Goal: Task Accomplishment & Management: Use online tool/utility

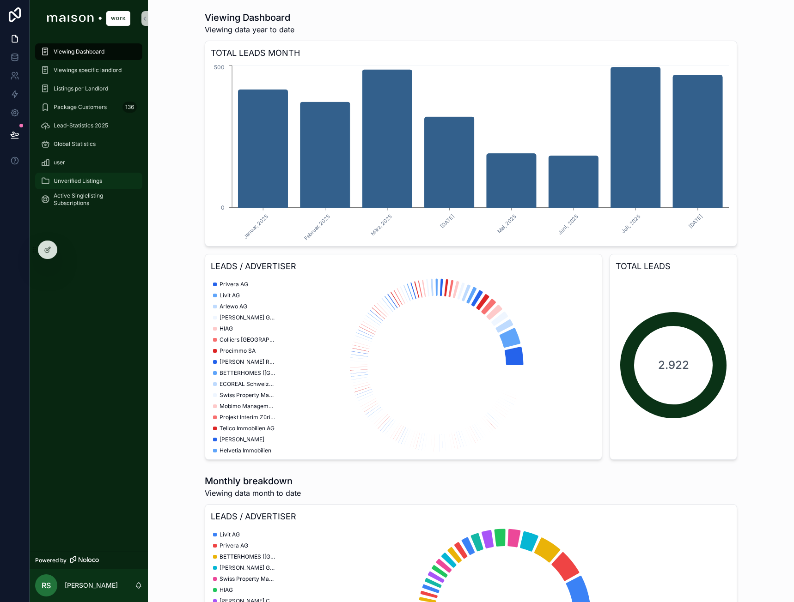
click at [77, 178] on span "Unverified Listings" at bounding box center [78, 180] width 49 height 7
